Goal: Check status: Check status

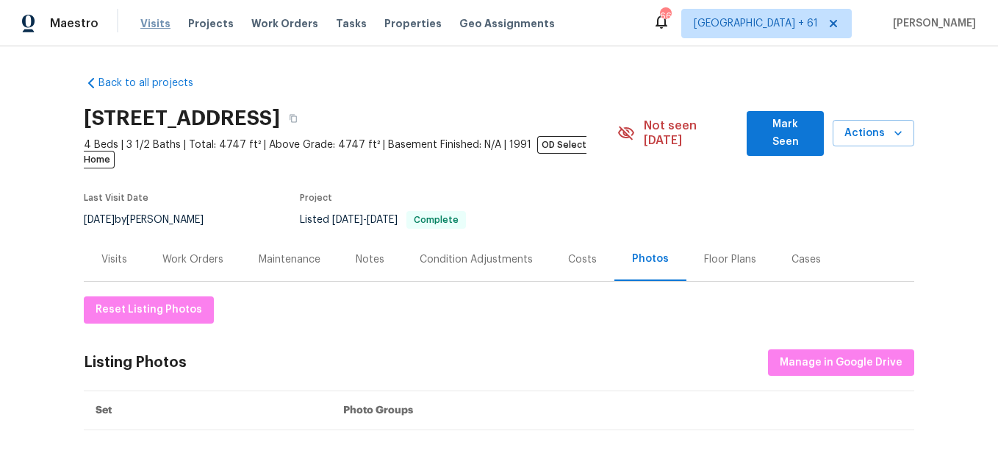
click at [143, 26] on span "Visits" at bounding box center [155, 23] width 30 height 15
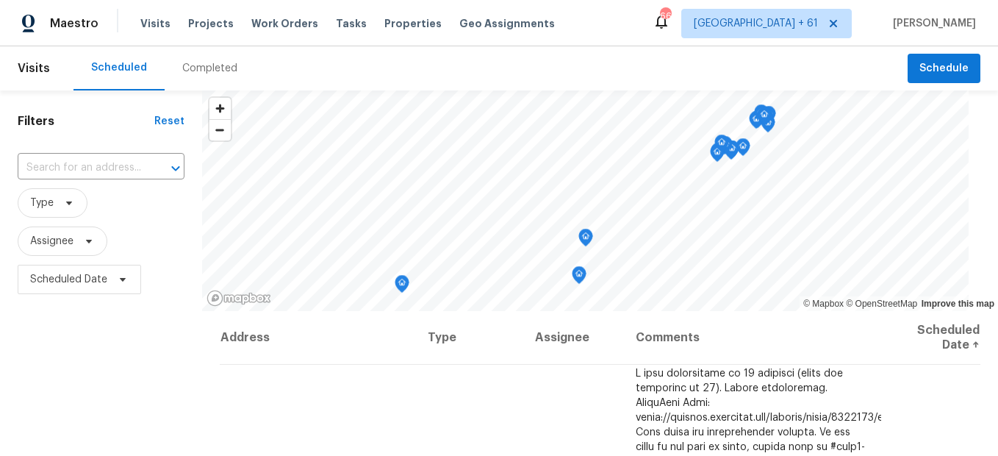
click at [206, 73] on div "Completed" at bounding box center [209, 68] width 55 height 15
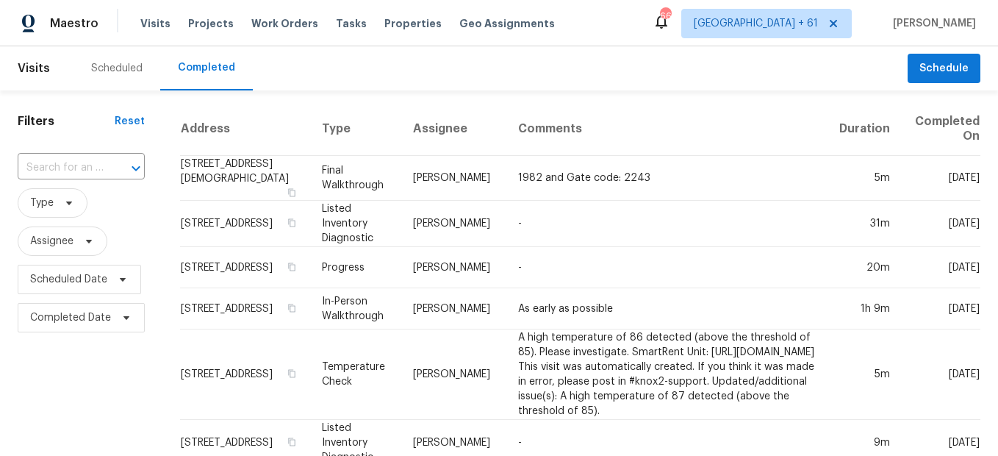
click at [108, 168] on div at bounding box center [126, 168] width 38 height 21
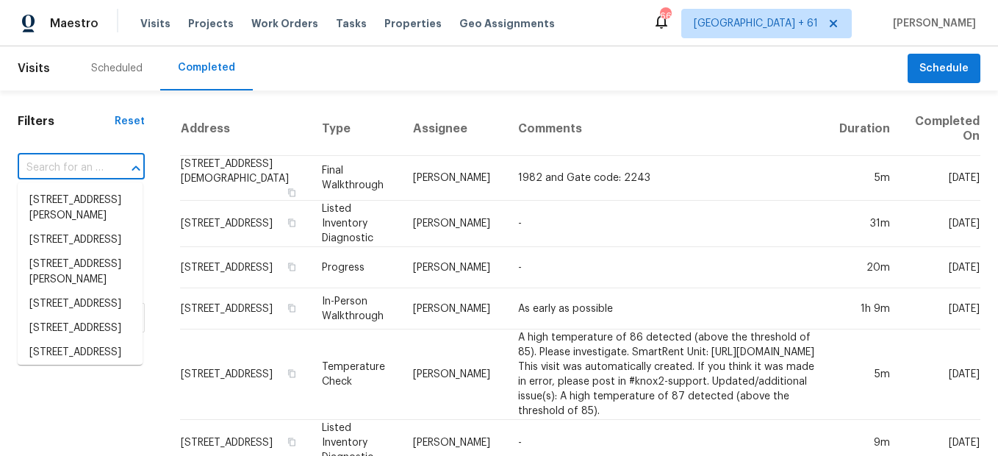
paste input "[STREET_ADDRESS]"
type input "[STREET_ADDRESS]"
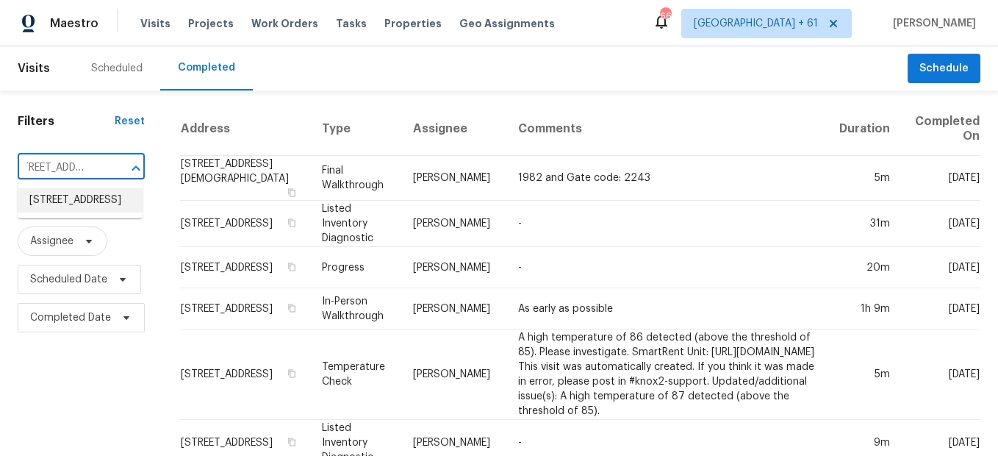
click at [82, 208] on li "[STREET_ADDRESS]" at bounding box center [80, 200] width 125 height 24
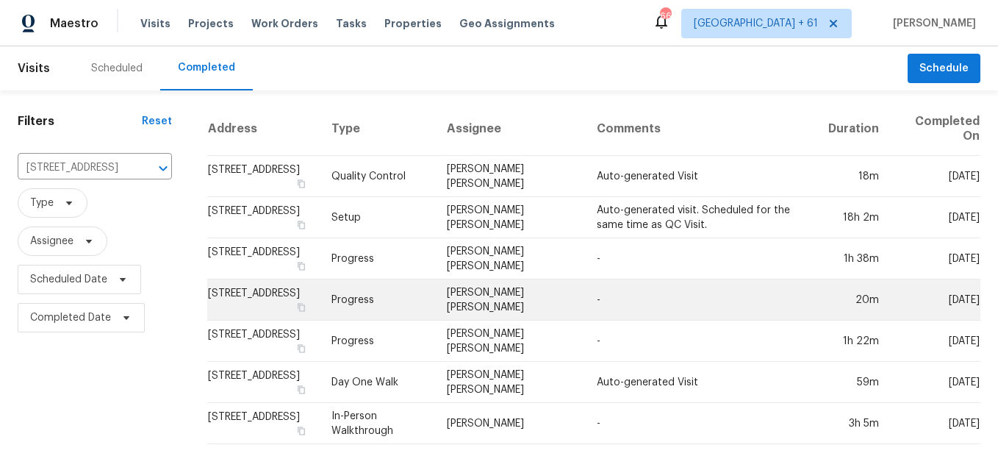
scroll to position [11, 0]
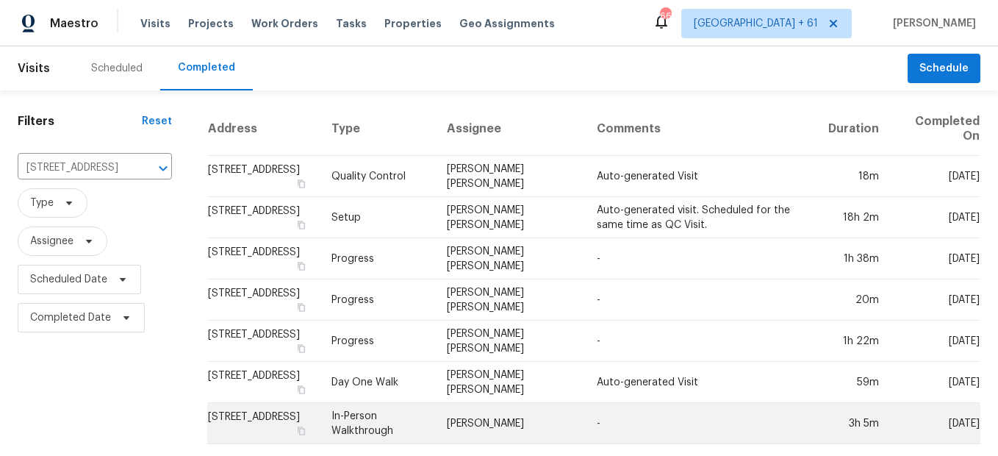
click at [408, 409] on td "In-Person Walkthrough" at bounding box center [377, 423] width 115 height 41
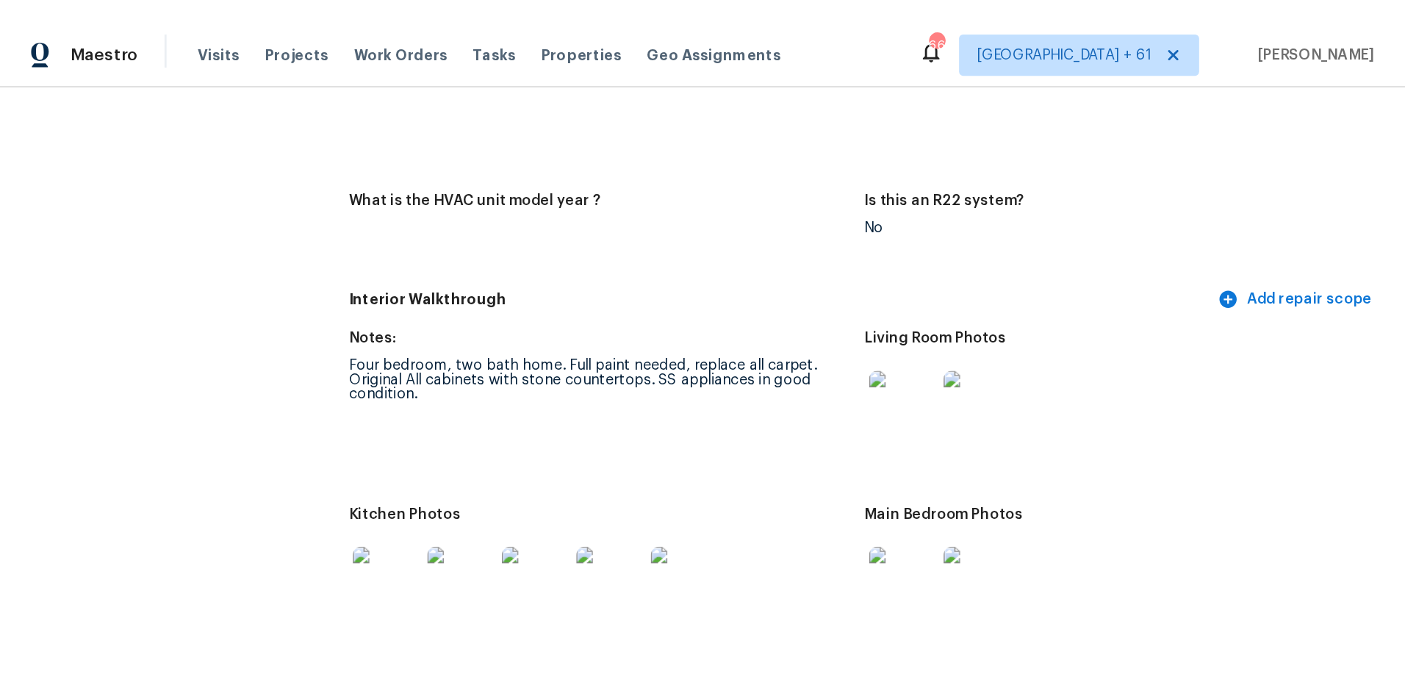
scroll to position [1470, 0]
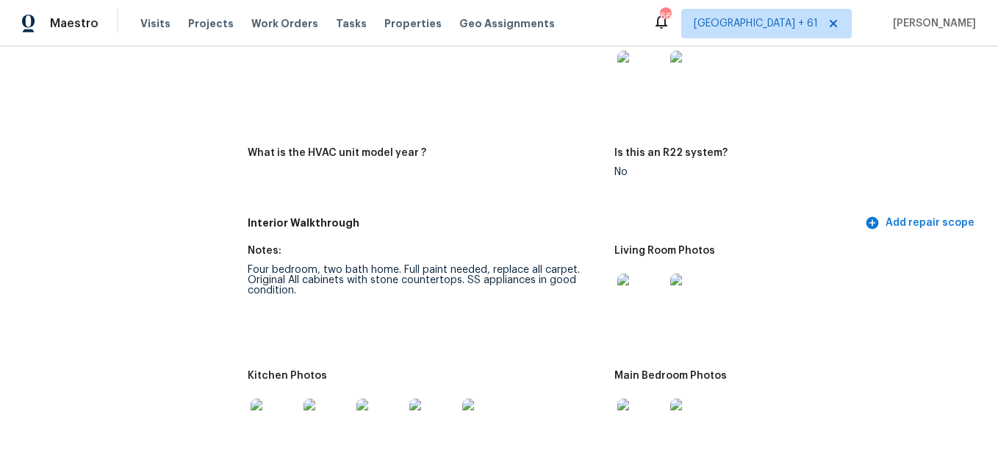
click at [651, 289] on img at bounding box center [640, 296] width 47 height 47
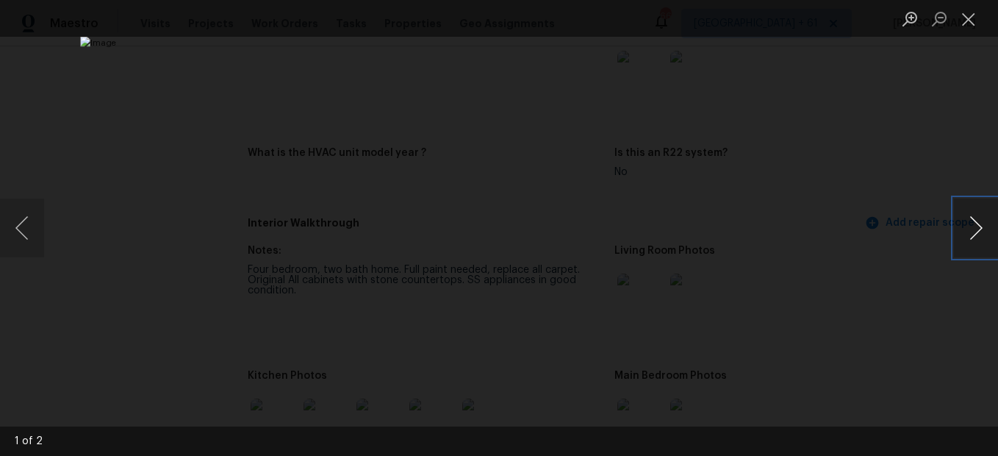
click at [977, 230] on button "Next image" at bounding box center [976, 227] width 44 height 59
click at [968, 25] on button "Close lightbox" at bounding box center [968, 19] width 29 height 26
